Goal: Use online tool/utility: Utilize a website feature to perform a specific function

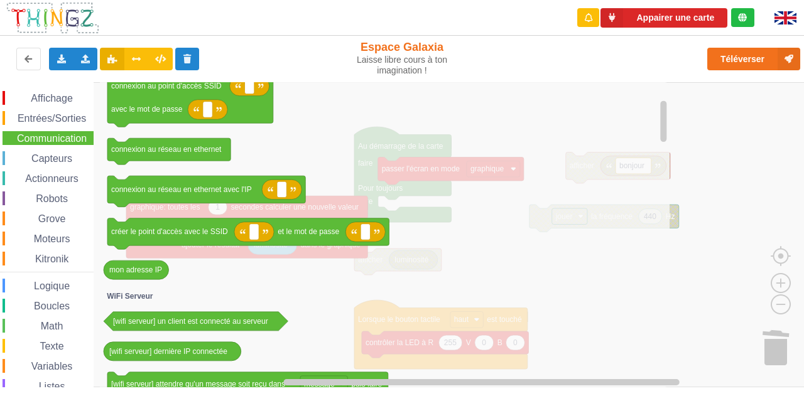
click at [602, 136] on icon "Espace de travail de Blocky" at bounding box center [385, 234] width 570 height 305
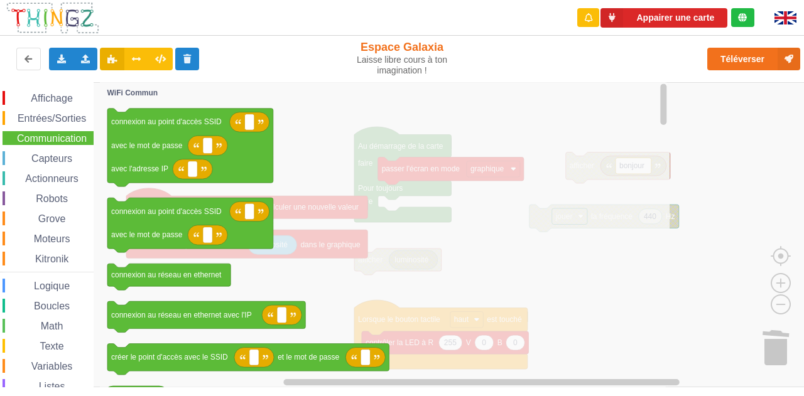
click at [507, 136] on icon "Espace de travail de Blocky" at bounding box center [385, 234] width 570 height 305
click at [732, 91] on rect "Espace de travail de Blocky" at bounding box center [406, 234] width 813 height 305
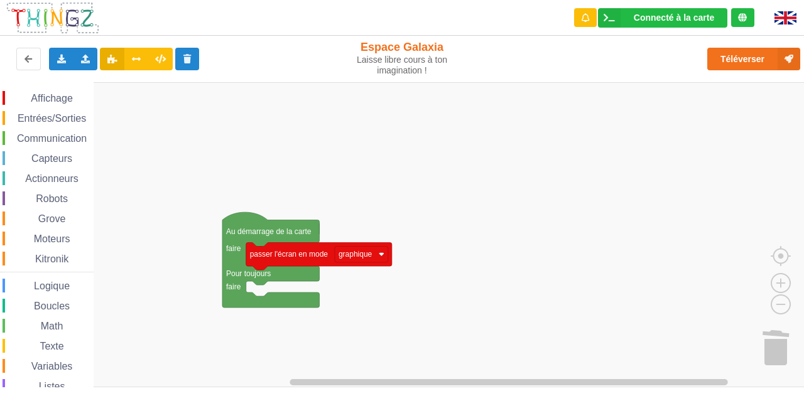
click at [476, 192] on rect "Espace de travail de Blocky" at bounding box center [406, 234] width 813 height 305
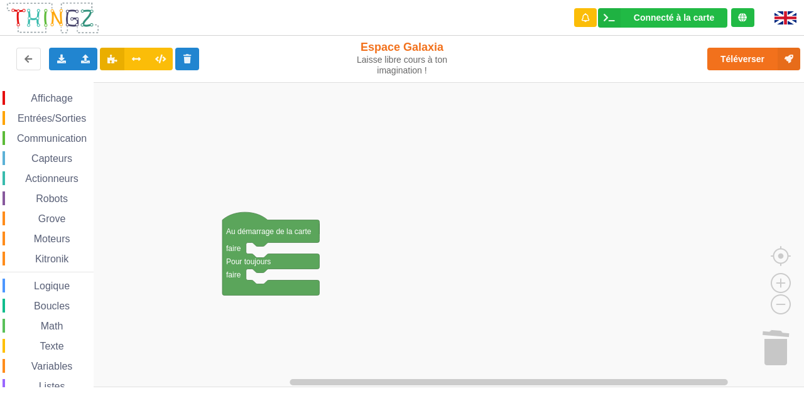
click at [66, 138] on span "Communication" at bounding box center [51, 138] width 73 height 11
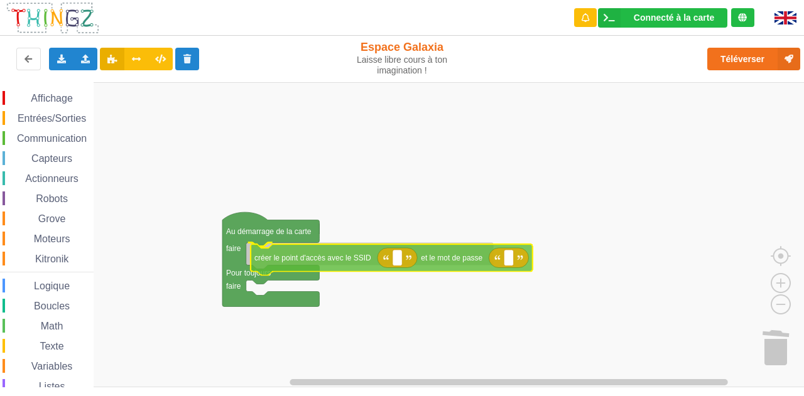
click at [326, 258] on div "Affichage Entrées/Sorties Communication Capteurs Actionneurs Robots Grove Moteu…" at bounding box center [406, 234] width 813 height 305
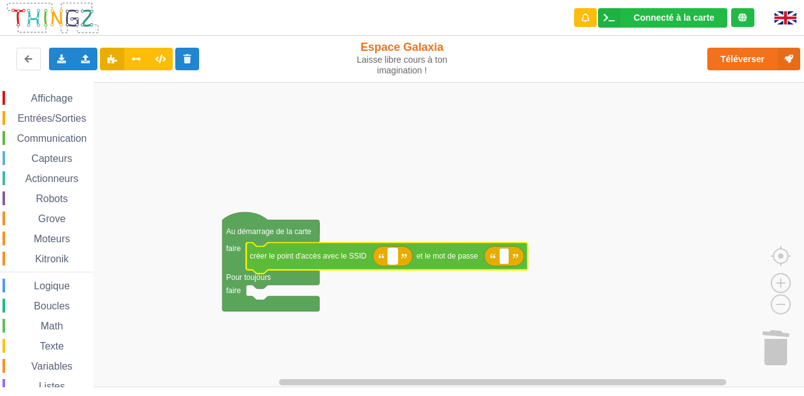
click at [395, 255] on rect "Espace de travail de Blocky" at bounding box center [392, 256] width 9 height 16
type input "Galaxia"
click at [50, 133] on div "Communication" at bounding box center [48, 138] width 91 height 14
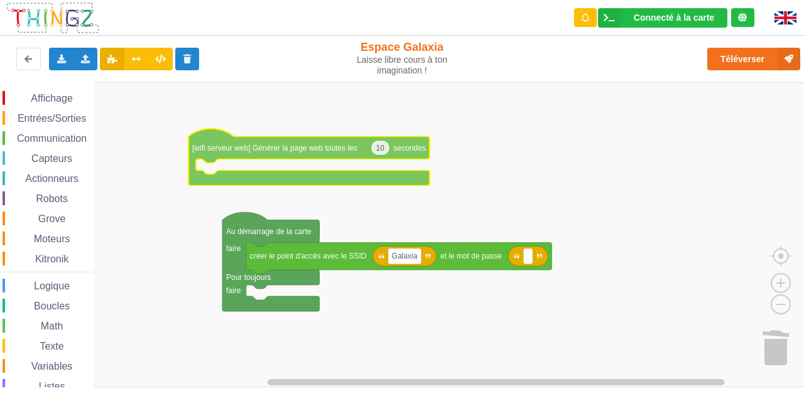
click at [317, 148] on div "Affichage Entrées/Sorties Communication Capteurs Actionneurs Robots Grove Moteu…" at bounding box center [406, 234] width 813 height 305
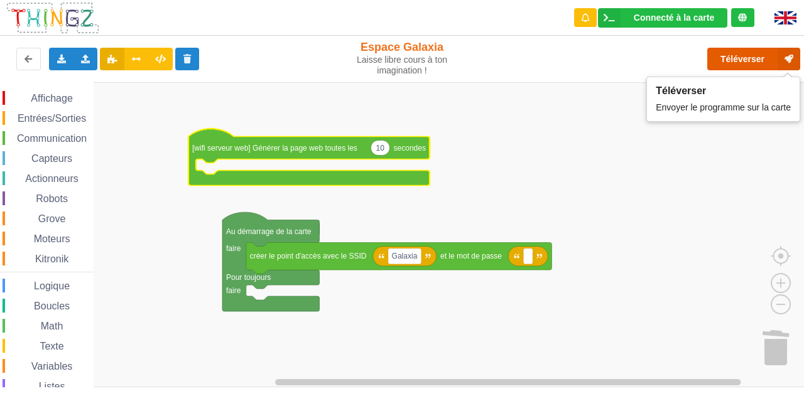
click at [739, 60] on button "Téléverser" at bounding box center [753, 59] width 93 height 23
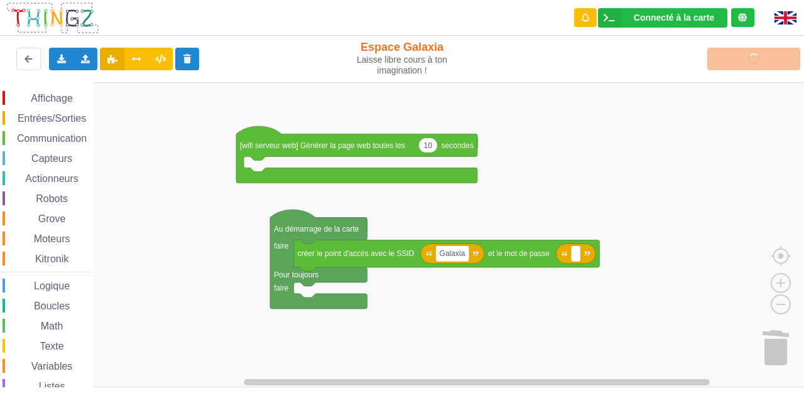
click at [637, 144] on rect "Espace de travail de Blocky" at bounding box center [406, 234] width 813 height 305
click at [66, 101] on span "Affichage" at bounding box center [51, 98] width 45 height 11
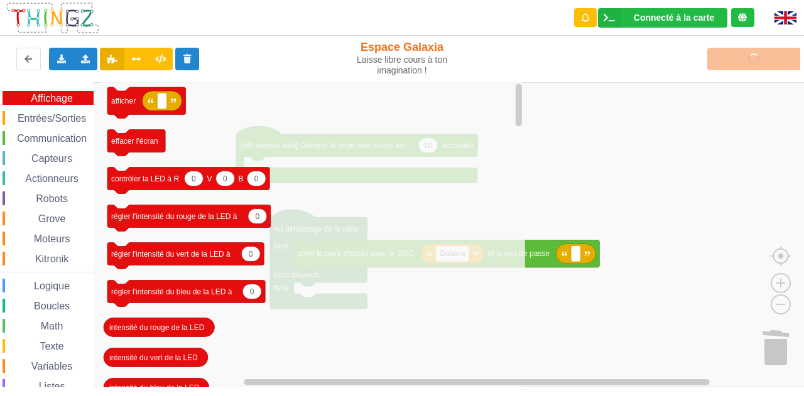
click at [660, 148] on rect "Espace de travail de Blocky" at bounding box center [406, 234] width 813 height 305
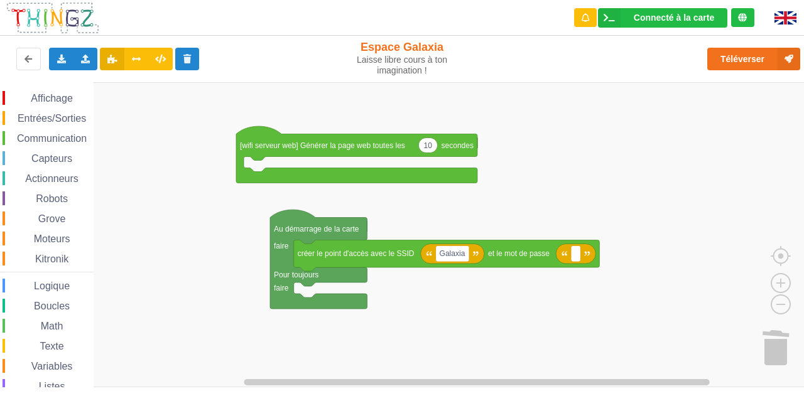
click at [59, 305] on span "Boucles" at bounding box center [52, 306] width 40 height 11
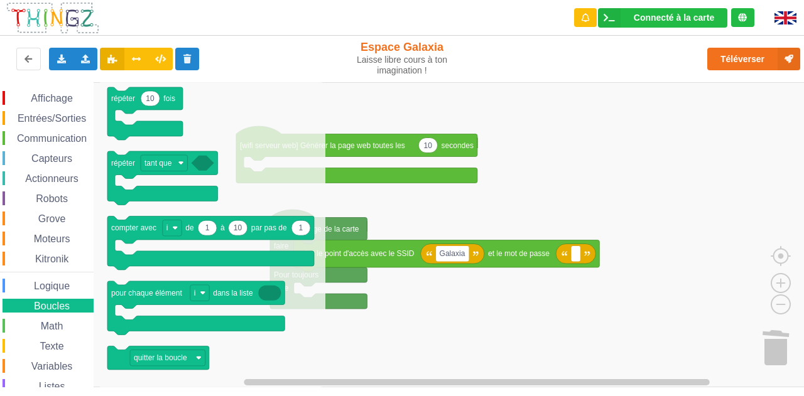
click at [67, 292] on div "Logique" at bounding box center [48, 286] width 91 height 14
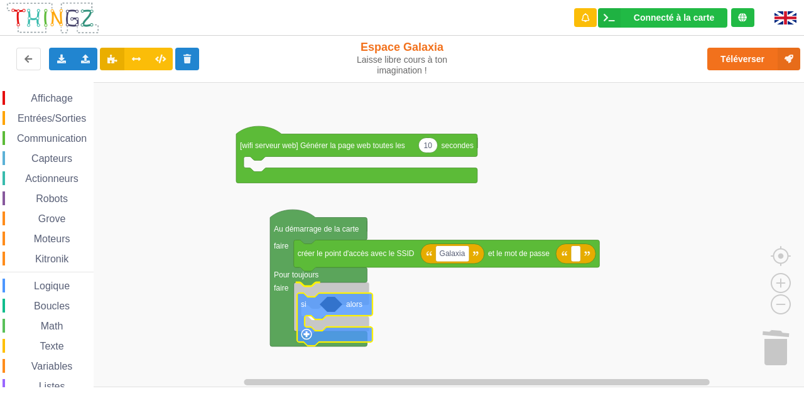
click at [309, 310] on div "Affichage Entrées/Sorties Communication Capteurs Actionneurs Robots Grove Moteu…" at bounding box center [406, 234] width 813 height 305
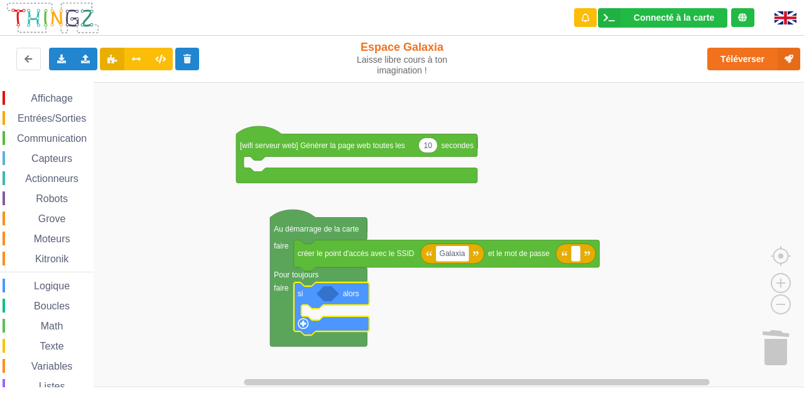
click at [57, 136] on span "Communication" at bounding box center [51, 138] width 73 height 11
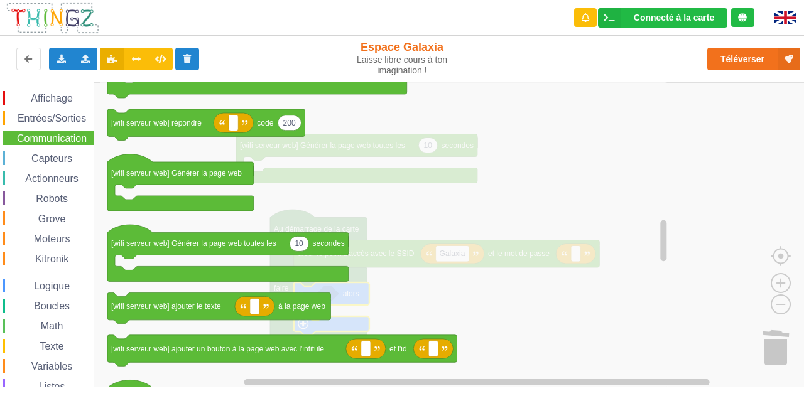
click at [64, 280] on div "Logique" at bounding box center [48, 286] width 91 height 14
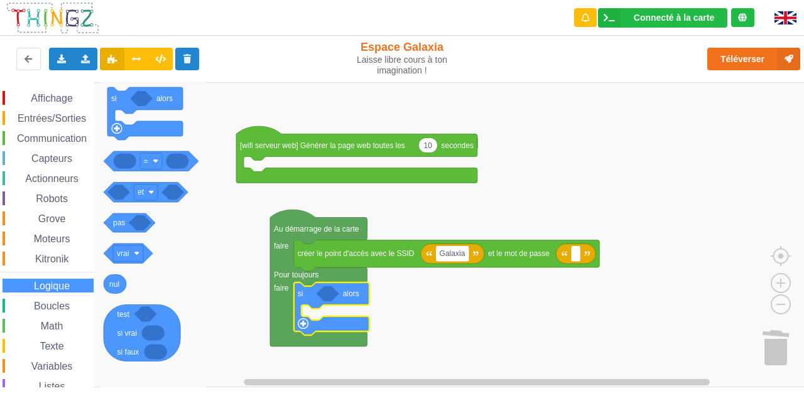
click at [55, 305] on span "Boucles" at bounding box center [52, 306] width 40 height 11
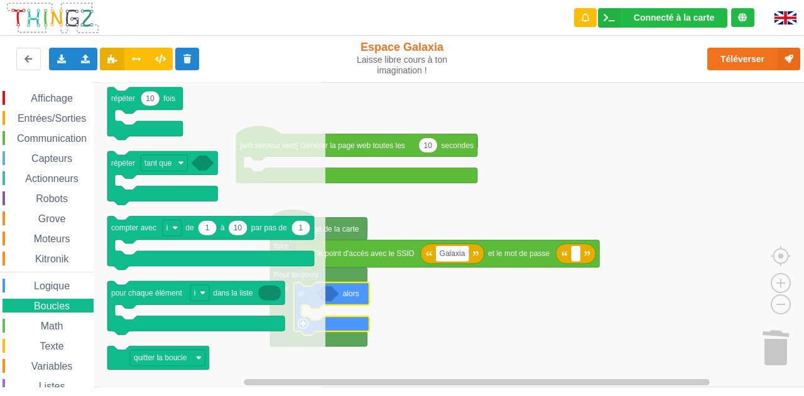
click at [50, 116] on span "Entrées/Sorties" at bounding box center [52, 118] width 72 height 11
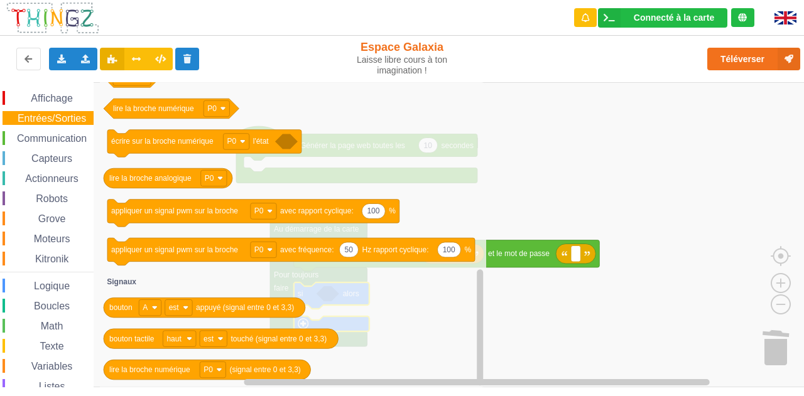
click at [36, 137] on span "Communication" at bounding box center [51, 138] width 73 height 11
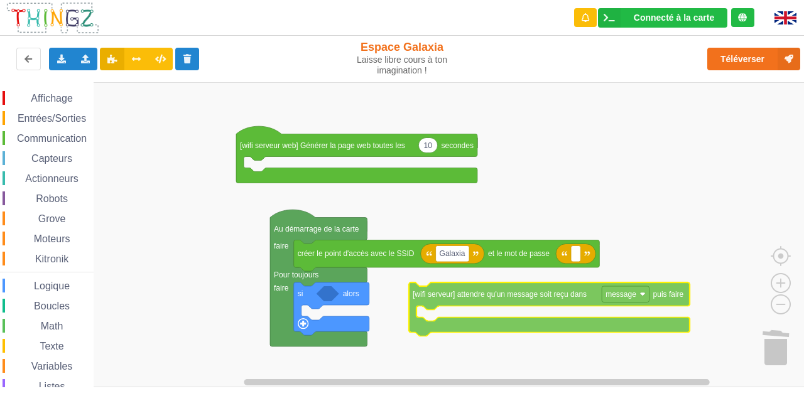
click at [521, 298] on div "Affichage Entrées/Sorties Communication Capteurs Actionneurs Robots Grove Moteu…" at bounding box center [406, 234] width 813 height 305
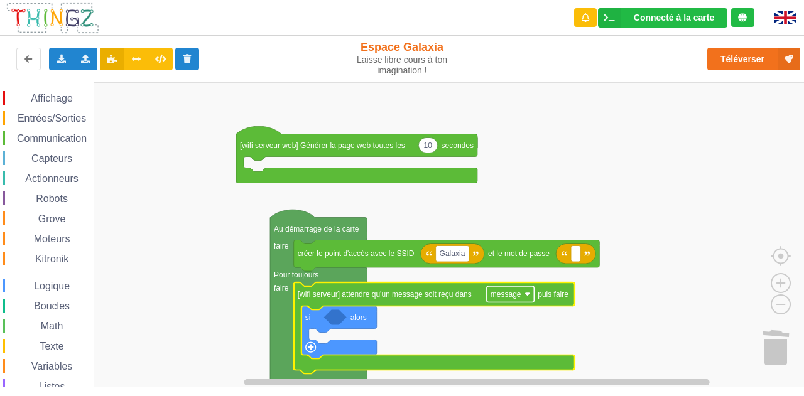
click at [527, 298] on rect "Espace de travail de Blocky" at bounding box center [510, 294] width 47 height 16
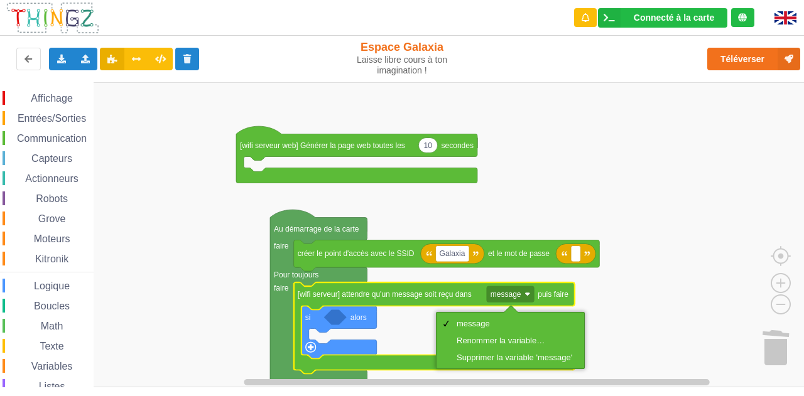
click at [631, 293] on rect "Espace de travail de Blocky" at bounding box center [406, 234] width 813 height 305
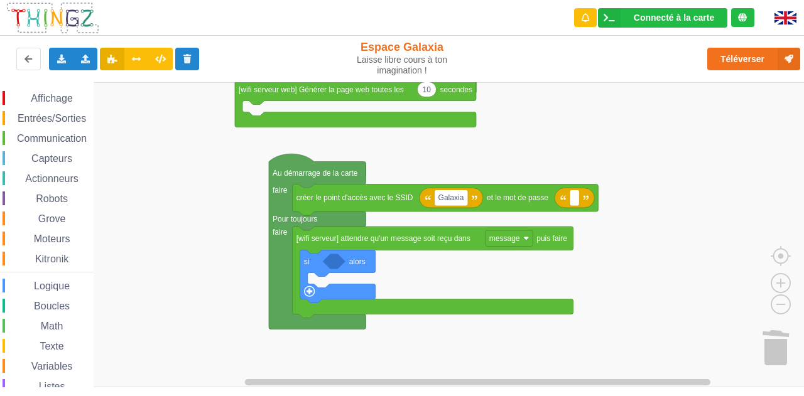
click at [469, 263] on div "Affichage Entrées/Sorties Communication Capteurs Actionneurs Robots Grove Moteu…" at bounding box center [406, 234] width 813 height 305
click at [57, 361] on span "Variables" at bounding box center [52, 366] width 45 height 11
click at [479, 279] on div "Affichage Entrées/Sorties Communication Capteurs Actionneurs Robots Grove Moteu…" at bounding box center [406, 234] width 813 height 305
click at [52, 283] on span "Logique" at bounding box center [52, 286] width 40 height 11
click at [384, 262] on div "Affichage Entrées/Sorties Communication Capteurs Actionneurs Robots Grove Moteu…" at bounding box center [406, 234] width 813 height 305
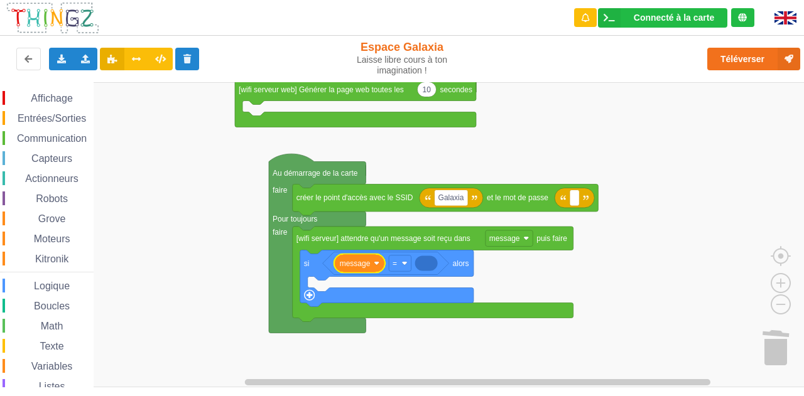
click at [52, 100] on span "Affichage" at bounding box center [51, 98] width 45 height 11
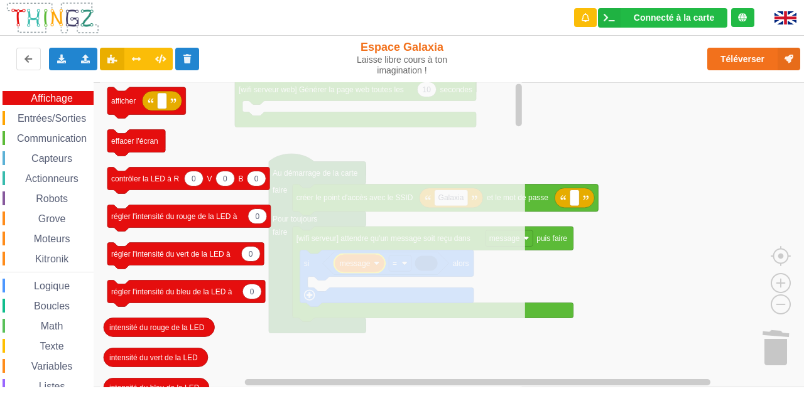
click at [63, 120] on span "Entrées/Sorties" at bounding box center [52, 118] width 72 height 11
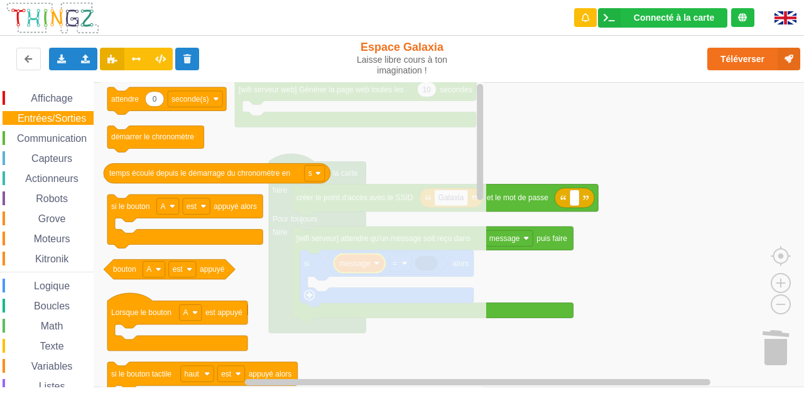
click at [63, 140] on span "Communication" at bounding box center [51, 138] width 73 height 11
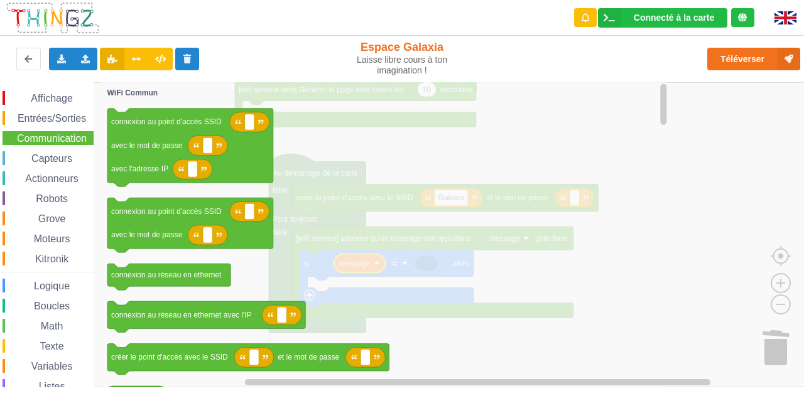
click at [63, 158] on span "Capteurs" at bounding box center [52, 158] width 45 height 11
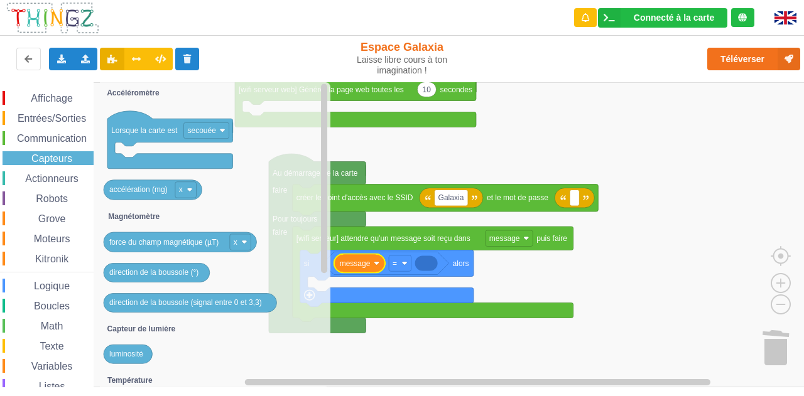
click at [637, 249] on rect "Espace de travail de Blocky" at bounding box center [406, 234] width 813 height 305
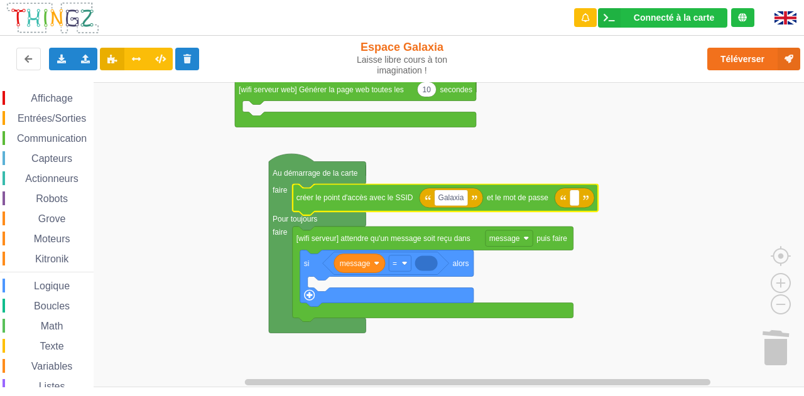
click at [586, 195] on icon "Espace de travail de Blocky" at bounding box center [575, 198] width 40 height 20
click at [564, 204] on icon "Espace de travail de Blocky" at bounding box center [575, 198] width 40 height 20
drag, startPoint x: 59, startPoint y: 342, endPoint x: 82, endPoint y: 337, distance: 23.2
click at [82, 337] on div "Affichage Entrées/Sorties Communication Capteurs Actionneurs Robots Grove Moteu…" at bounding box center [47, 269] width 94 height 356
click at [65, 344] on span "Texte" at bounding box center [52, 346] width 28 height 11
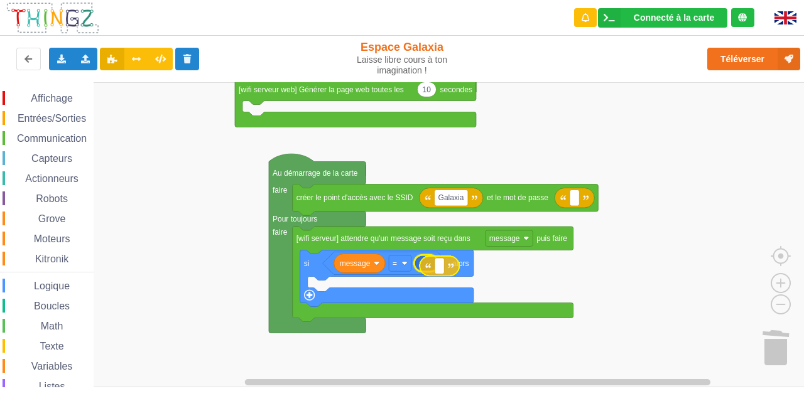
click at [453, 265] on div "Affichage Entrées/Sorties Communication Capteurs Actionneurs Robots Grove Moteu…" at bounding box center [406, 234] width 813 height 305
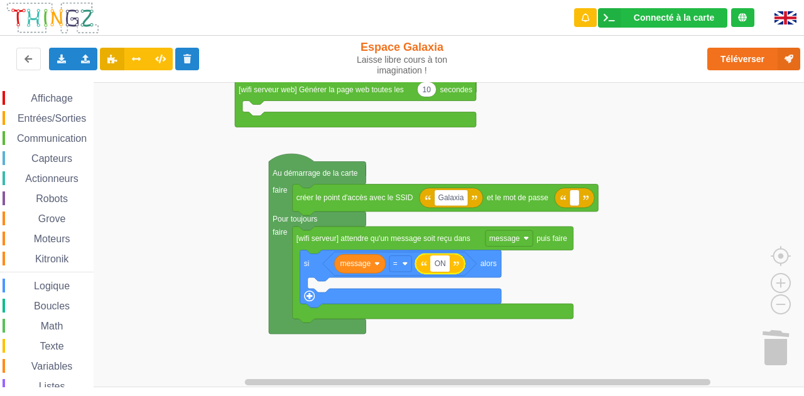
type input "ON"
click at [50, 89] on div "Affichage Entrées/Sorties Communication Capteurs Actionneurs Robots Grove Moteu…" at bounding box center [47, 267] width 94 height 371
click at [50, 99] on span "Affichage" at bounding box center [51, 98] width 45 height 11
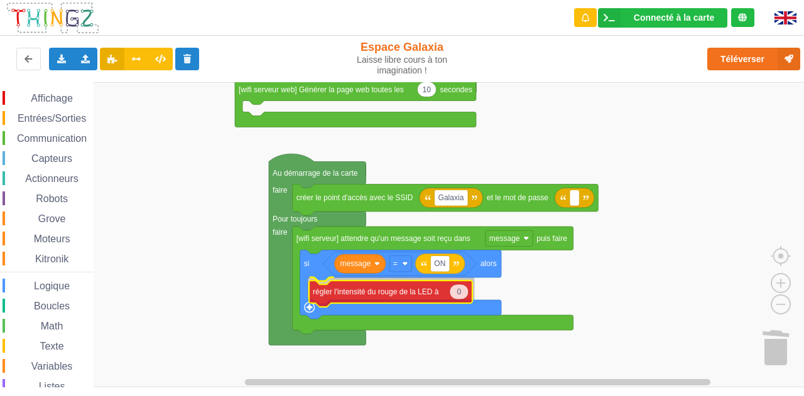
click at [378, 296] on div "Affichage Entrées/Sorties Communication Capteurs Actionneurs Robots Grove Moteu…" at bounding box center [406, 234] width 813 height 305
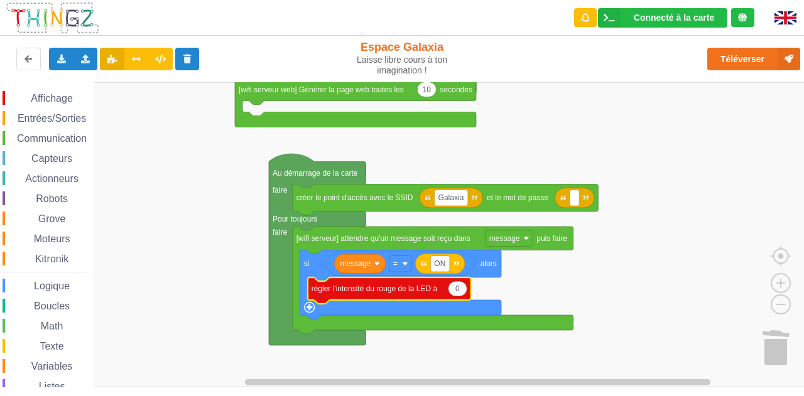
click at [460, 291] on icon "Espace de travail de Blocky" at bounding box center [457, 288] width 19 height 15
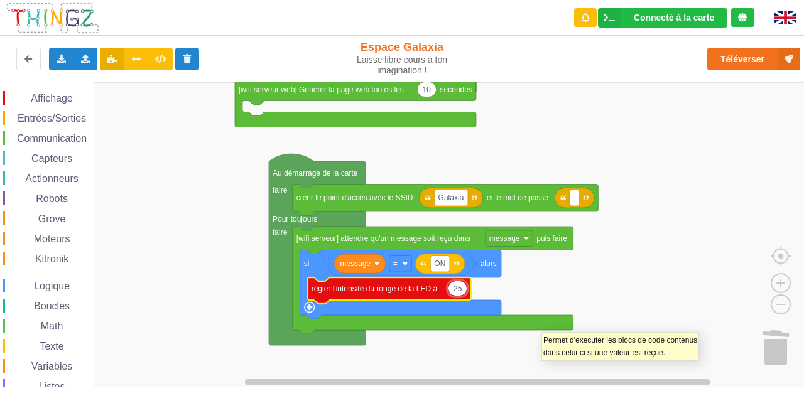
type input "255"
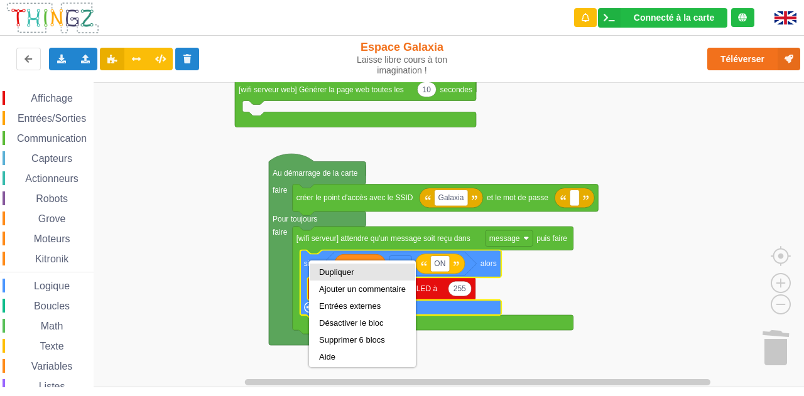
click at [335, 273] on div "Dupliquer" at bounding box center [362, 272] width 87 height 9
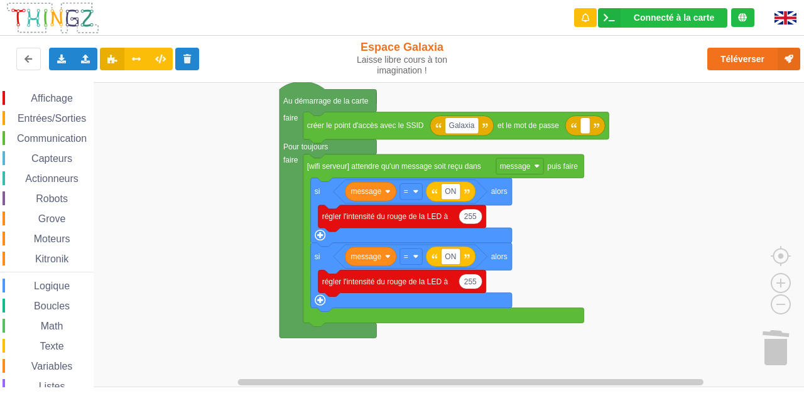
click at [560, 248] on div "Affichage Entrées/Sorties Communication Capteurs Actionneurs Robots Grove Moteu…" at bounding box center [406, 234] width 813 height 305
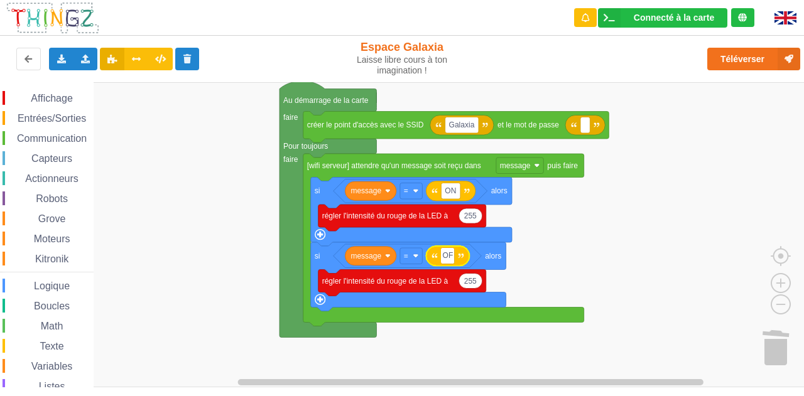
type input "OFF"
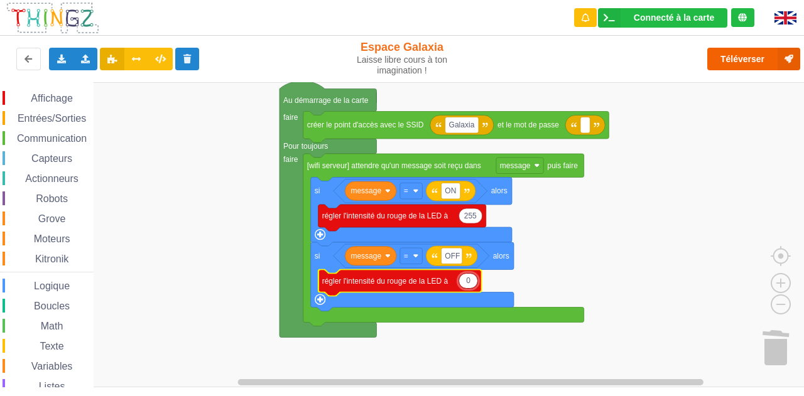
type input "0"
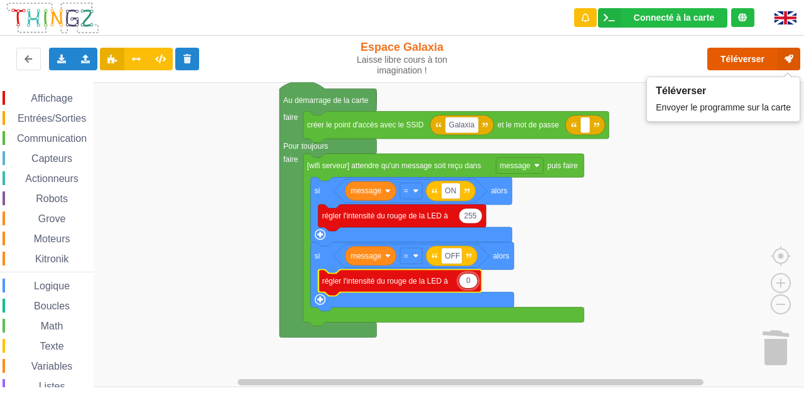
click at [737, 55] on button "Téléverser" at bounding box center [753, 59] width 93 height 23
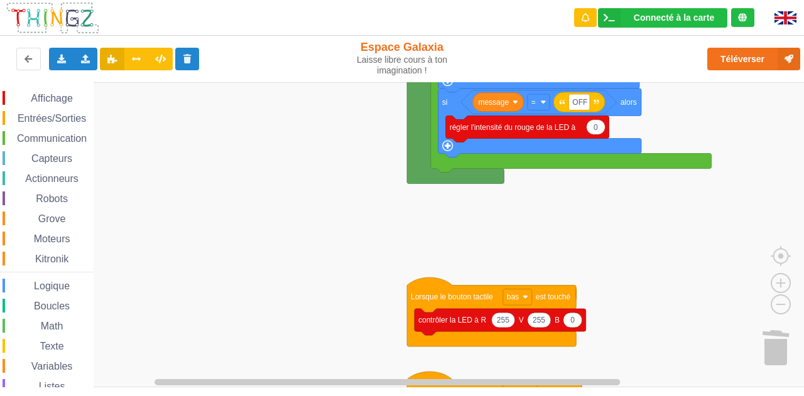
click at [357, 90] on rect "Espace de travail de Blocky" at bounding box center [406, 234] width 813 height 305
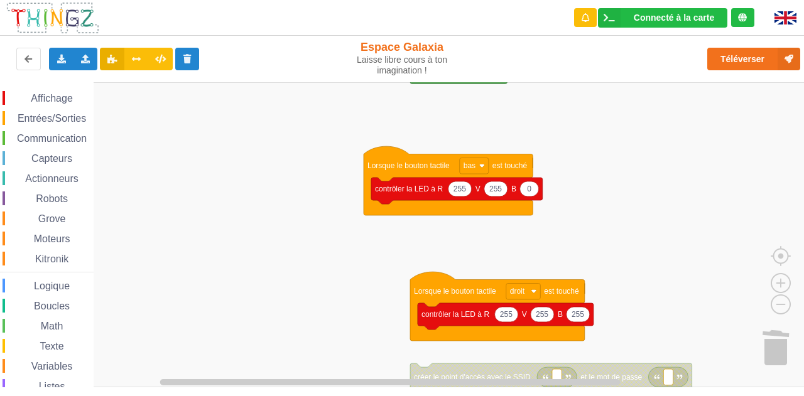
click at [314, 160] on rect "Espace de travail de Blocky" at bounding box center [406, 234] width 813 height 305
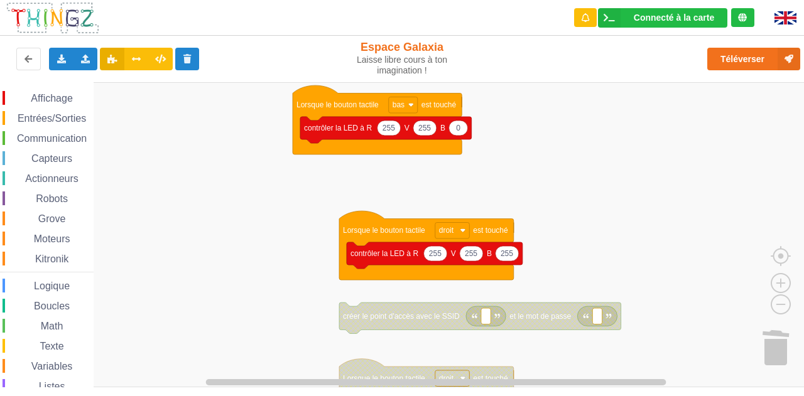
click at [308, 198] on rect "Espace de travail de Blocky" at bounding box center [406, 234] width 813 height 305
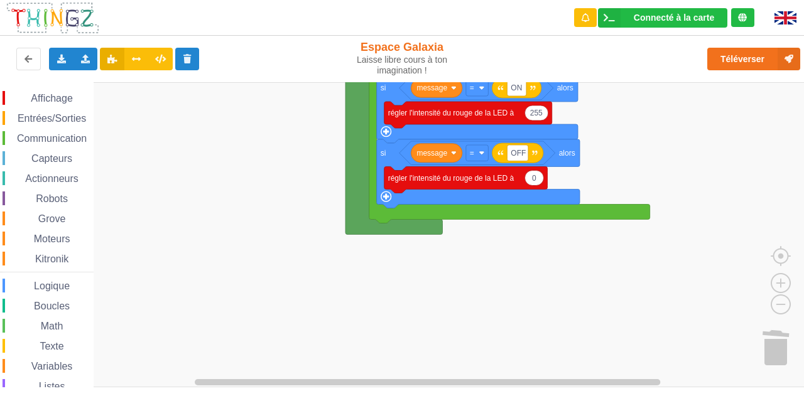
click at [432, 0] on html "Connecté à la carte Réglages Ouvrir le moniteur automatiquement Connexion autom…" at bounding box center [402, 198] width 804 height 396
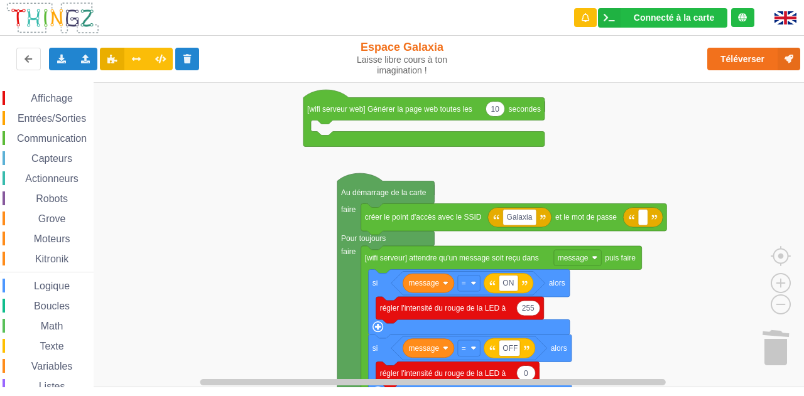
click at [637, 396] on html "Connecté à la carte Réglages Ouvrir le moniteur automatiquement Connexion autom…" at bounding box center [402, 198] width 804 height 396
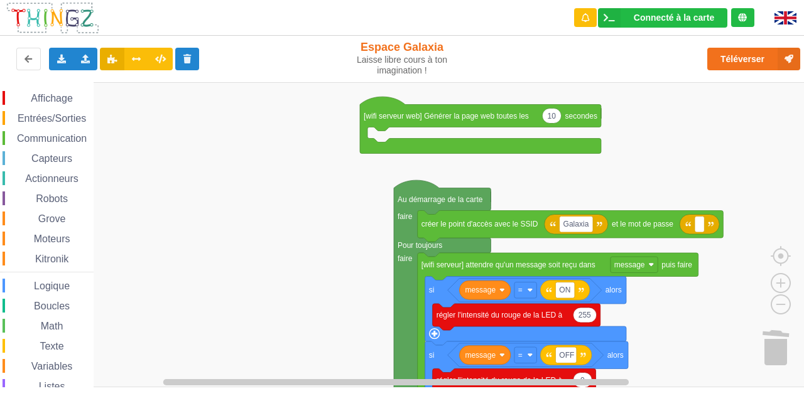
click at [325, 172] on rect "Espace de travail de Blocky" at bounding box center [406, 234] width 813 height 305
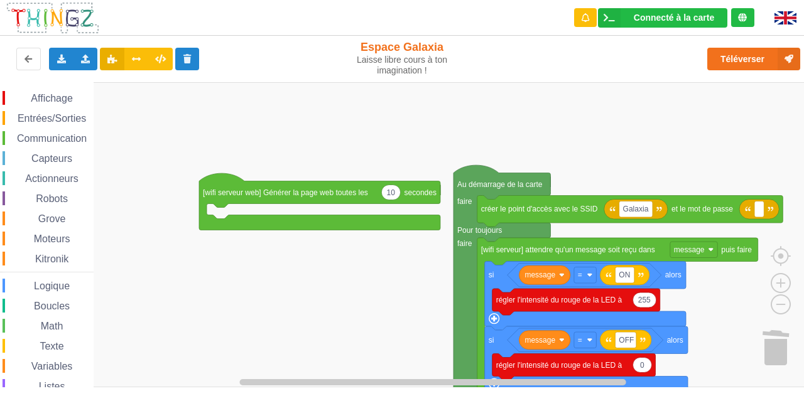
click at [366, 282] on rect "Espace de travail de Blocky" at bounding box center [406, 234] width 813 height 305
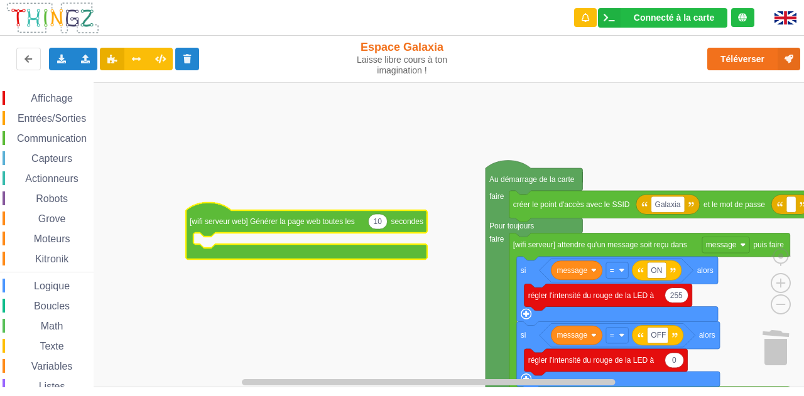
click at [60, 140] on span "Communication" at bounding box center [51, 138] width 73 height 11
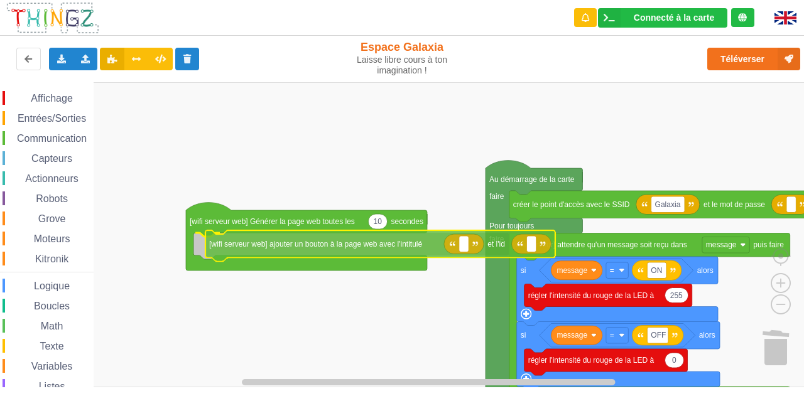
click at [318, 246] on div "Affichage Entrées/Sorties Communication Capteurs Actionneurs Robots Grove Moteu…" at bounding box center [406, 234] width 813 height 305
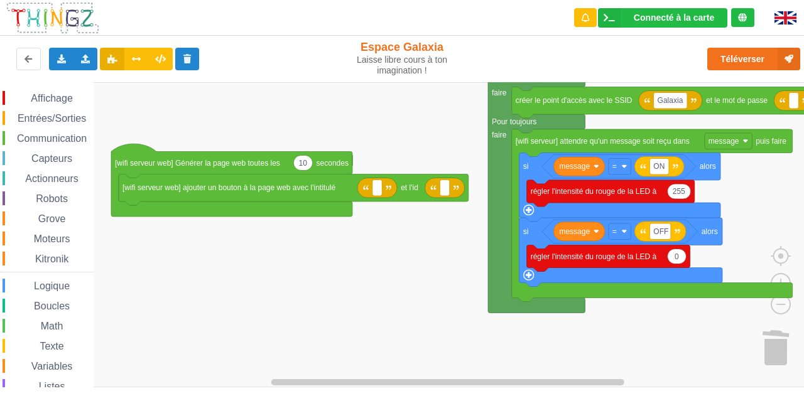
click at [434, 138] on rect "Espace de travail de Blocky" at bounding box center [406, 234] width 813 height 305
click at [54, 138] on span "Communication" at bounding box center [51, 138] width 73 height 11
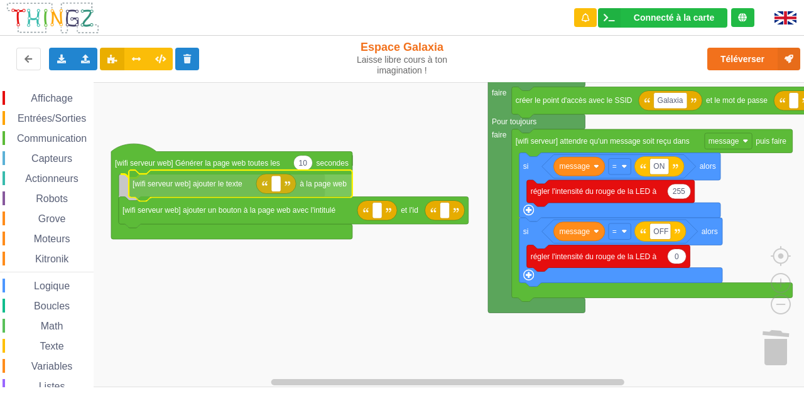
click at [201, 188] on div "Affichage Entrées/Sorties Communication Capteurs Actionneurs Robots Grove Moteu…" at bounding box center [406, 234] width 813 height 305
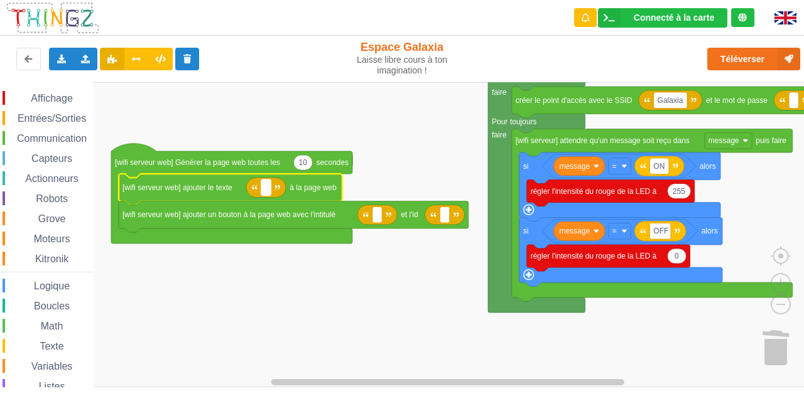
click at [265, 188] on g "Espace de travail de Blocky" at bounding box center [265, 188] width 9 height 16
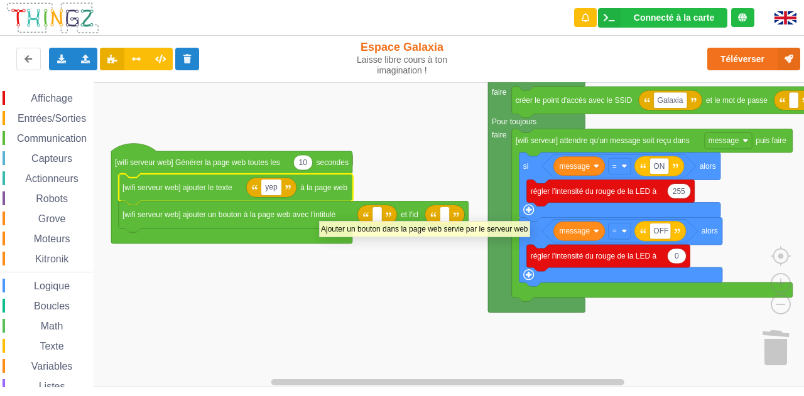
type input "yep!"
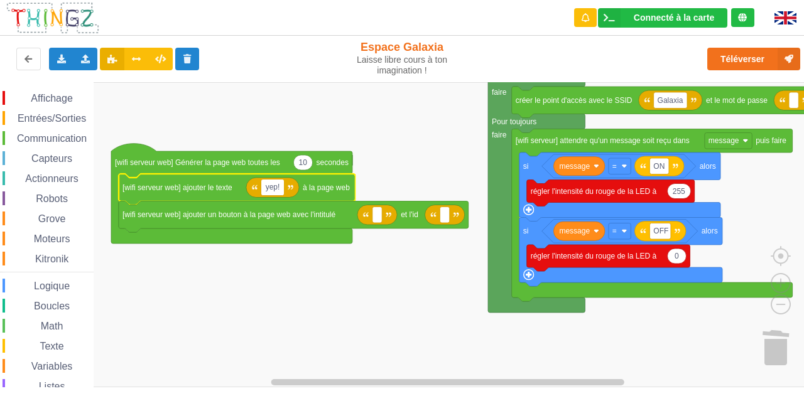
click at [316, 261] on rect "Espace de travail de Blocky" at bounding box center [406, 234] width 813 height 305
click at [445, 214] on text "Espace de travail de Blocky" at bounding box center [444, 214] width 2 height 9
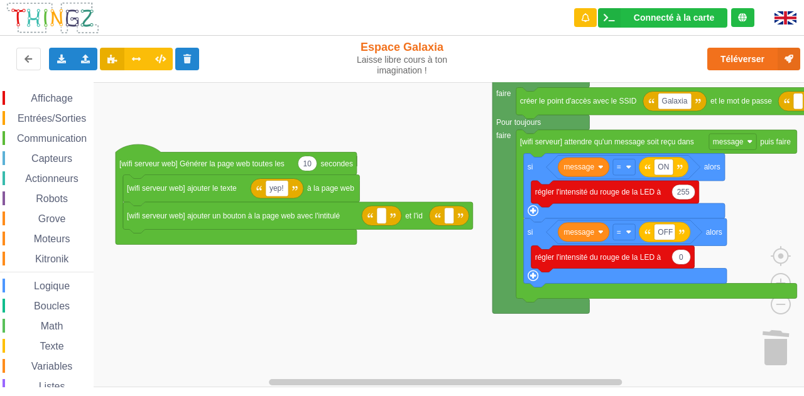
click at [420, 301] on rect "Espace de travail de Blocky" at bounding box center [406, 234] width 813 height 305
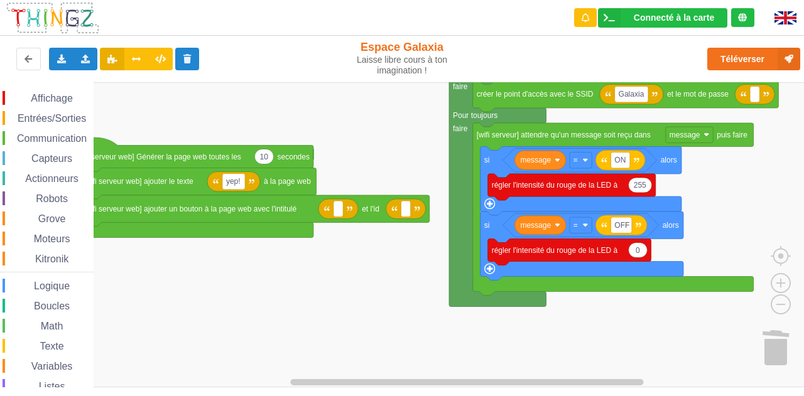
click at [385, 272] on rect "Espace de travail de Blocky" at bounding box center [406, 234] width 813 height 305
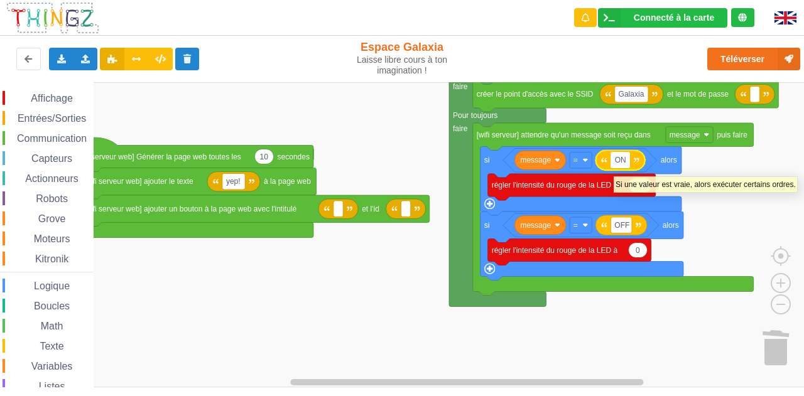
type input "1"
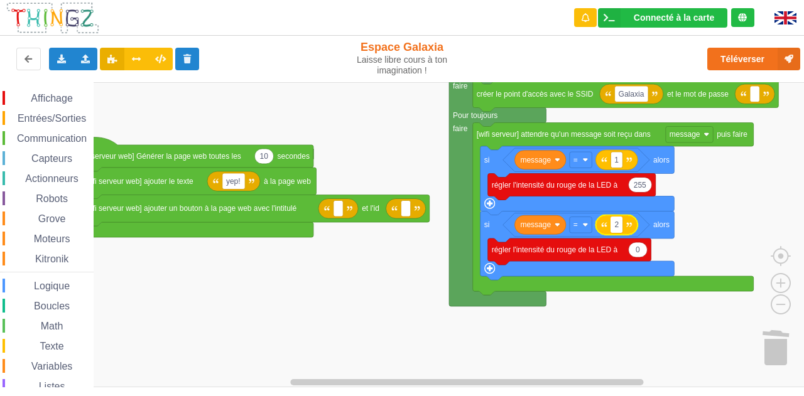
click at [330, 249] on rect "Espace de travail de Blocky" at bounding box center [406, 234] width 813 height 305
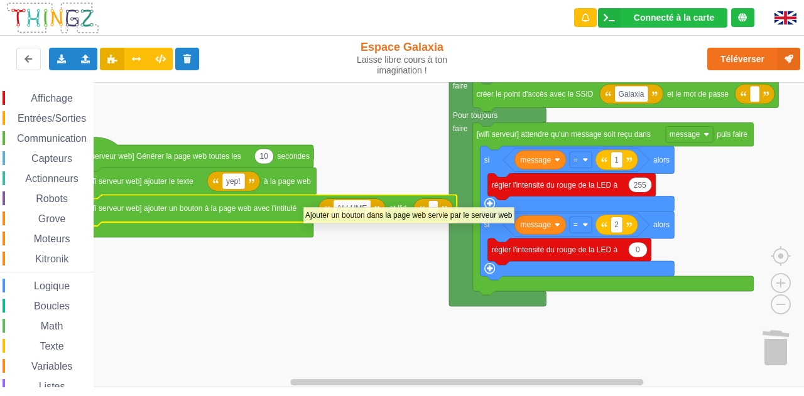
type input "ALLUMER"
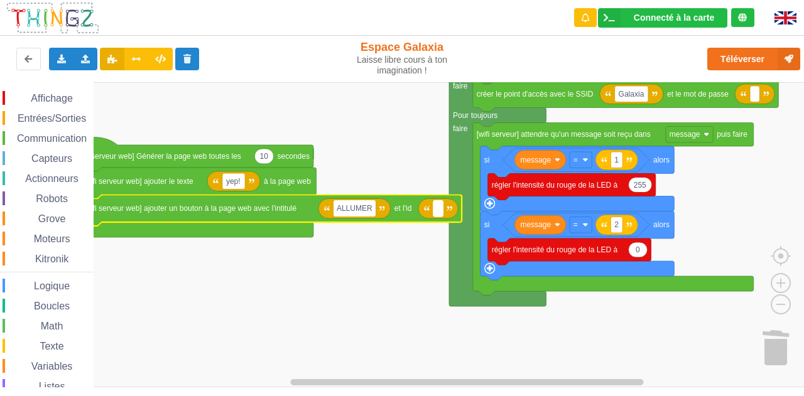
click at [436, 213] on rect "Espace de travail de Blocky" at bounding box center [437, 208] width 9 height 16
type input "1"
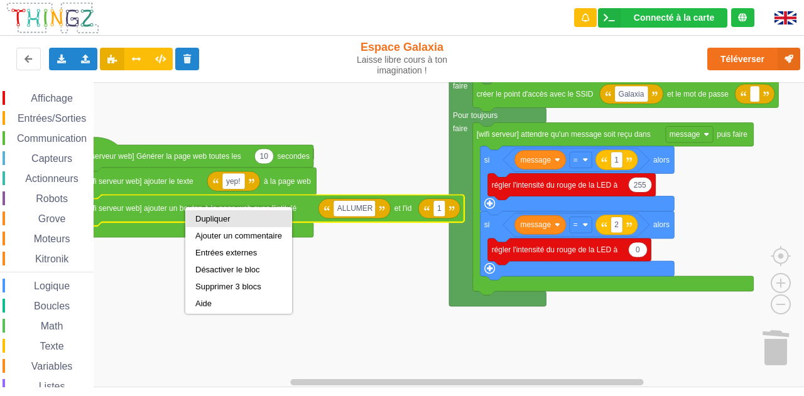
click at [220, 215] on div "Dupliquer" at bounding box center [238, 218] width 87 height 9
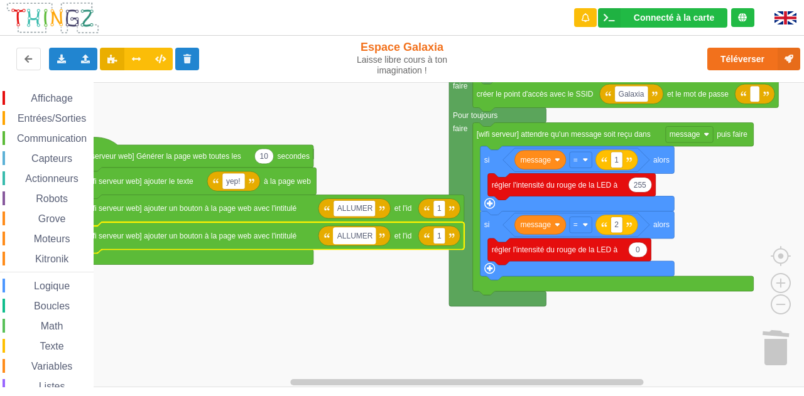
click at [357, 239] on text "ALLUMER" at bounding box center [355, 235] width 36 height 9
type input "Eteindre"
click at [438, 241] on rect "Espace de travail de Blocky" at bounding box center [434, 236] width 12 height 16
type input "2"
click at [354, 237] on text "Eteindre" at bounding box center [351, 235] width 28 height 9
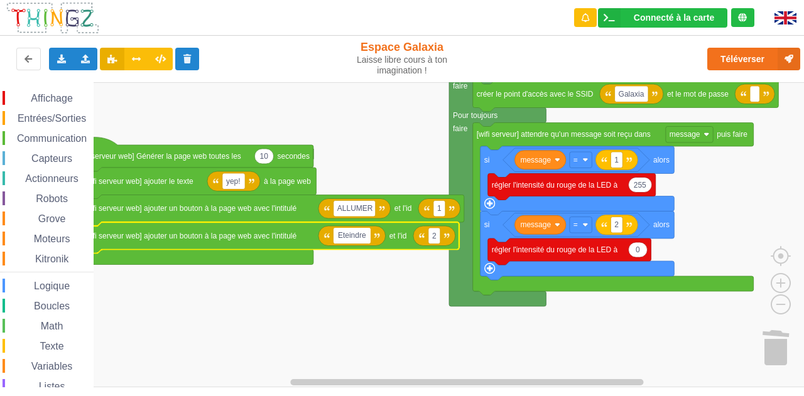
click at [354, 237] on input "Eteindre" at bounding box center [352, 236] width 37 height 16
type input "ETEINDRE"
click at [354, 301] on rect "Espace de travail de Blocky" at bounding box center [406, 234] width 813 height 305
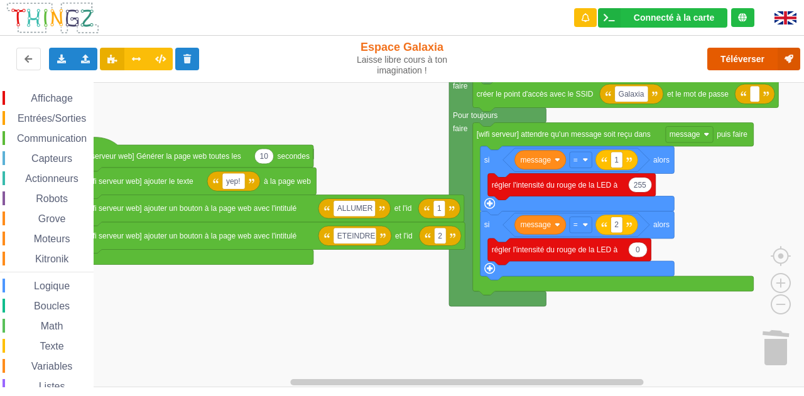
click at [759, 53] on button "Téléverser" at bounding box center [753, 59] width 93 height 23
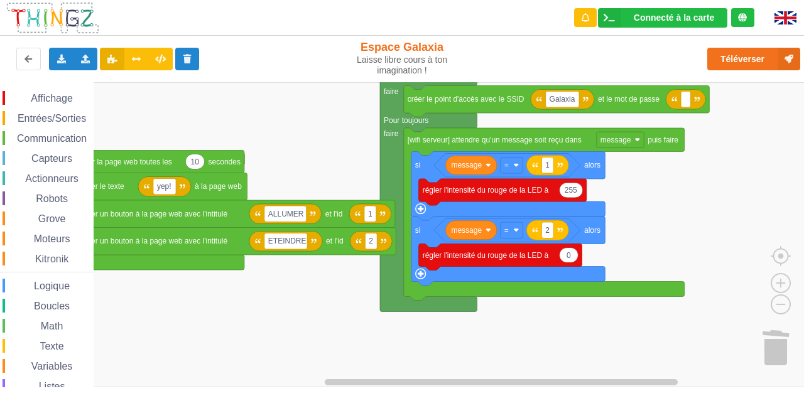
click at [306, 307] on rect "Espace de travail de Blocky" at bounding box center [406, 234] width 813 height 305
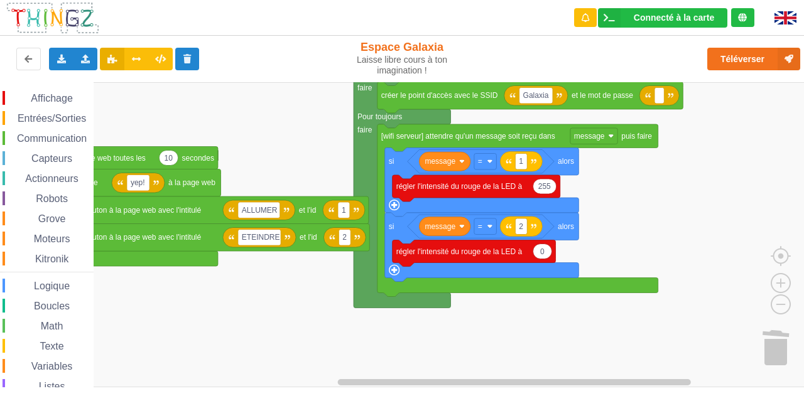
click at [65, 111] on div "Entrées/Sorties" at bounding box center [48, 118] width 91 height 14
